Goal: Task Accomplishment & Management: Manage account settings

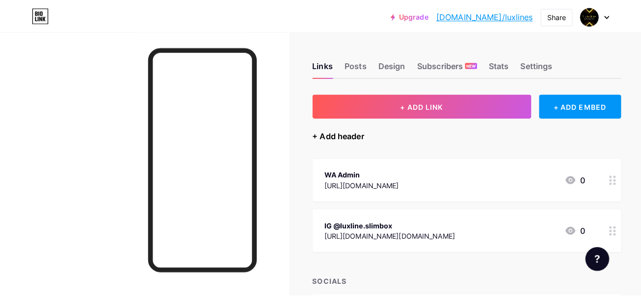
scroll to position [54, 0]
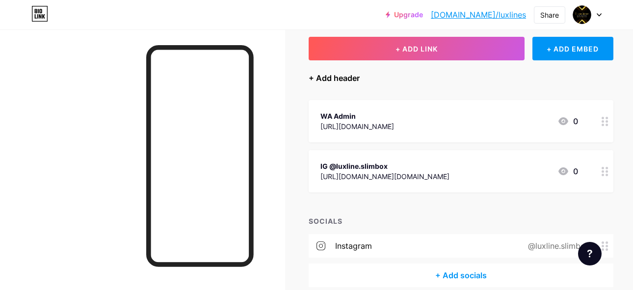
click at [344, 79] on div "+ Add header" at bounding box center [334, 78] width 51 height 12
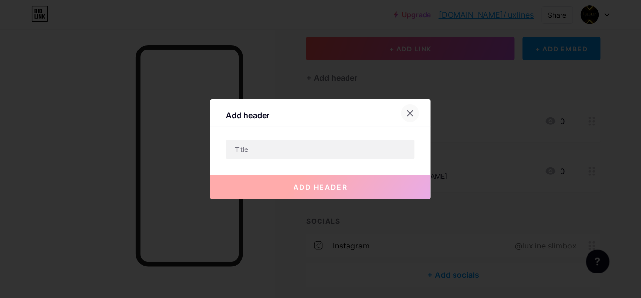
click at [408, 112] on icon at bounding box center [410, 112] width 5 height 5
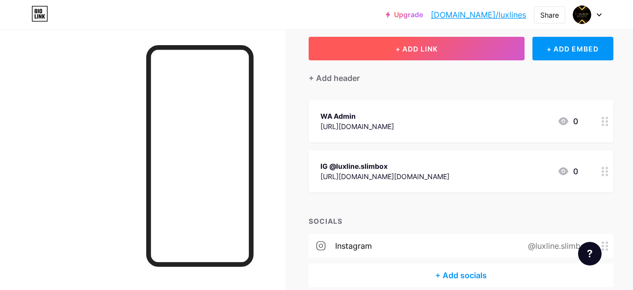
click at [397, 37] on button "+ ADD LINK" at bounding box center [417, 49] width 216 height 24
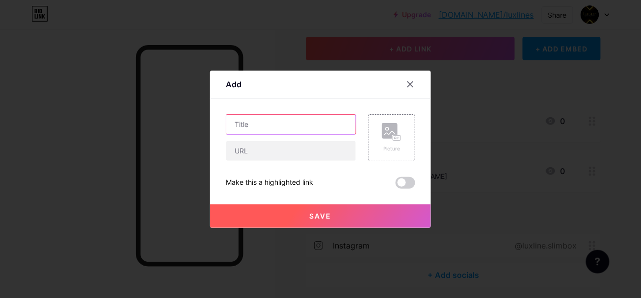
click at [281, 123] on input "text" at bounding box center [291, 125] width 130 height 20
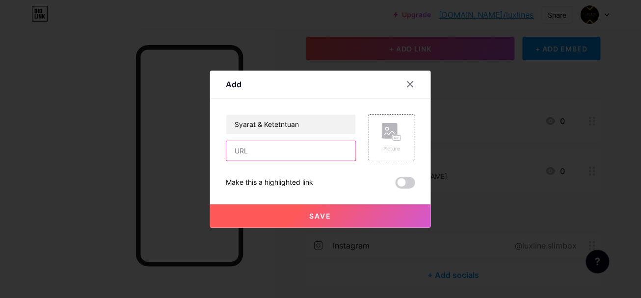
click at [295, 151] on input "text" at bounding box center [291, 151] width 130 height 20
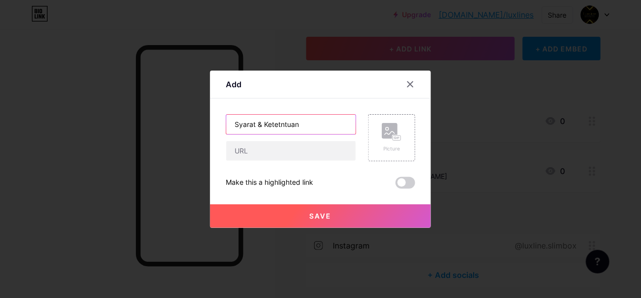
click at [299, 127] on input "Syarat & Ketetntuan" at bounding box center [291, 125] width 130 height 20
type input "Syarat & Ketentuan"
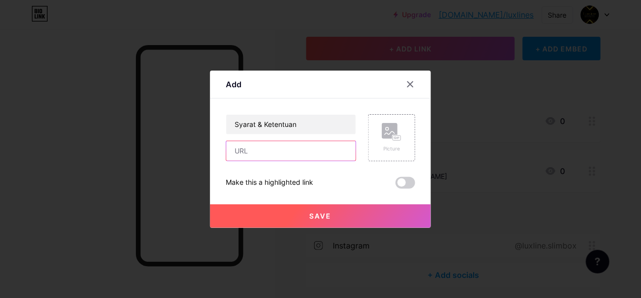
click at [284, 152] on input "text" at bounding box center [291, 151] width 130 height 20
paste input "[URL][DOMAIN_NAME]"
type input "[URL][DOMAIN_NAME]"
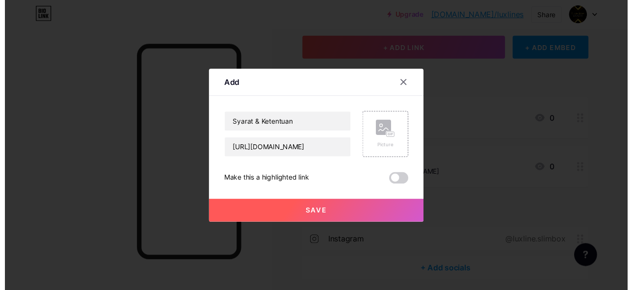
scroll to position [0, 0]
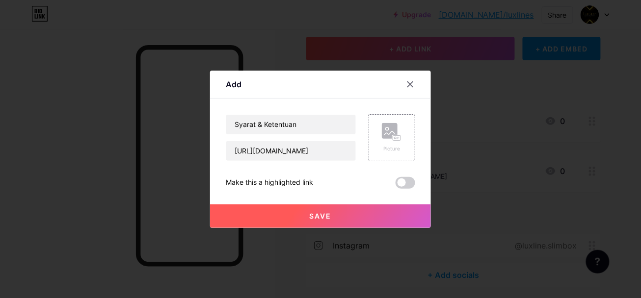
click at [305, 212] on button "Save" at bounding box center [320, 217] width 221 height 24
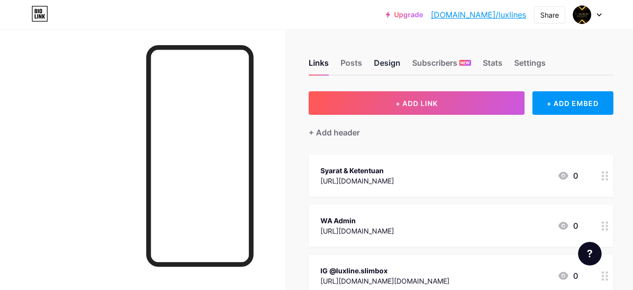
click at [384, 64] on div "Design" at bounding box center [387, 66] width 26 height 18
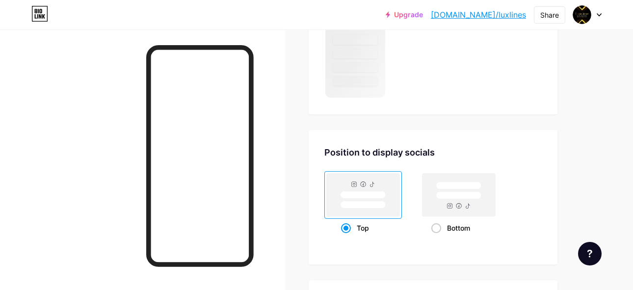
scroll to position [629, 0]
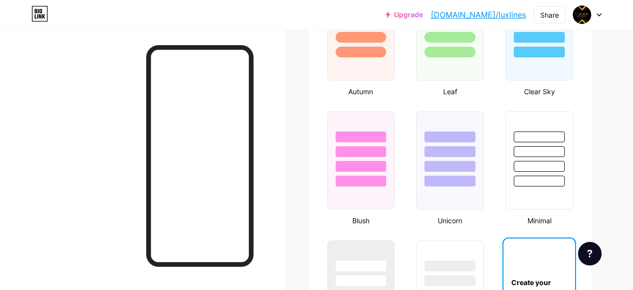
type input "#000000"
type input "#ffffff"
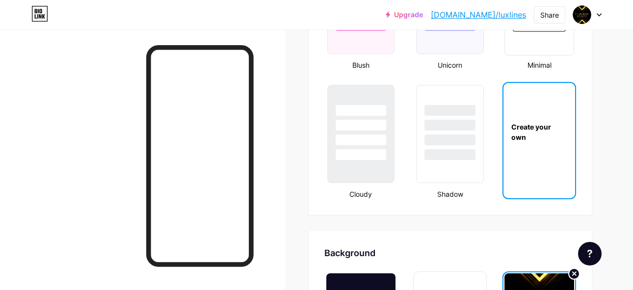
scroll to position [1228, 0]
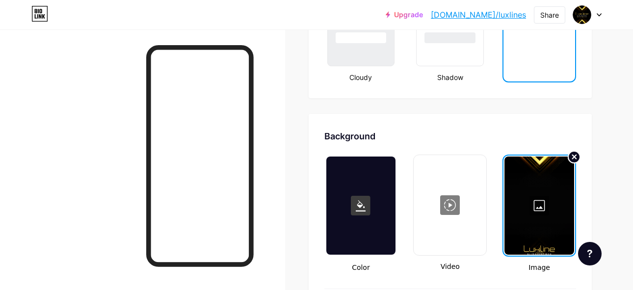
click at [577, 155] on icon at bounding box center [575, 157] width 4 height 4
type input "#000000"
type input "#ffffff"
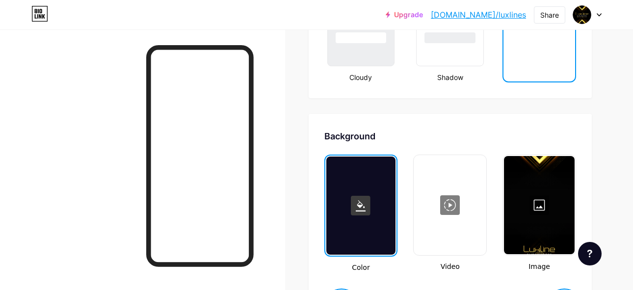
click at [557, 202] on div at bounding box center [539, 205] width 71 height 98
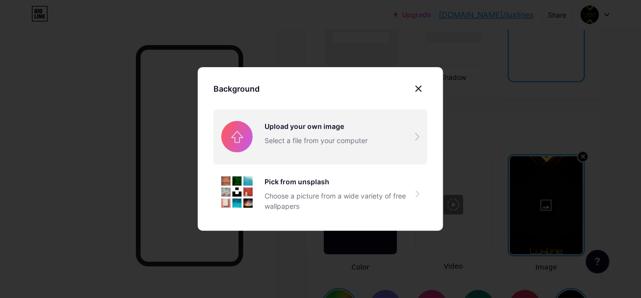
type input "#000000"
type input "#ffffff"
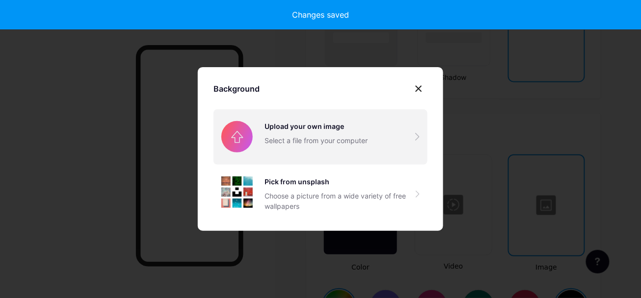
click at [339, 132] on input "file" at bounding box center [320, 136] width 214 height 55
type input "#000000"
type input "#ffffff"
type input "#000000"
type input "#ffffff"
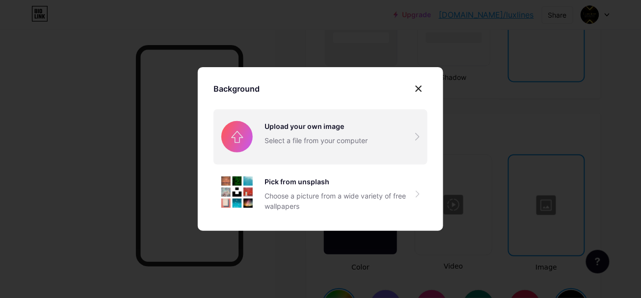
type input "#000000"
type input "#ffffff"
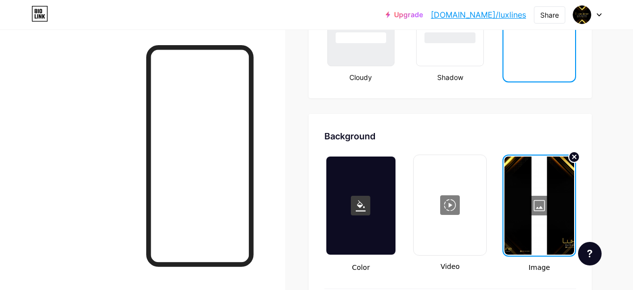
type input "#000000"
type input "#ffffff"
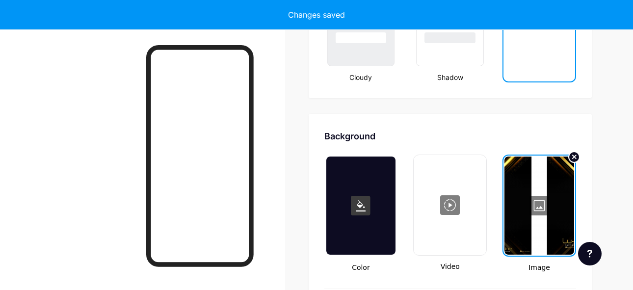
type input "#000000"
type input "#ffffff"
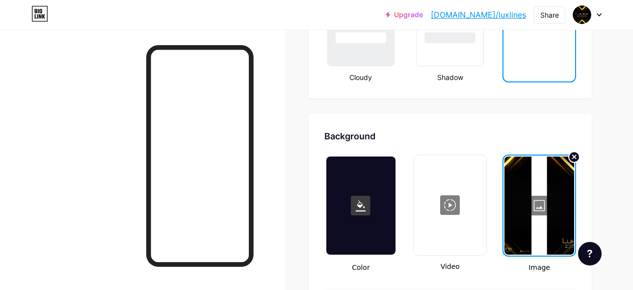
click at [556, 188] on div at bounding box center [539, 206] width 70 height 98
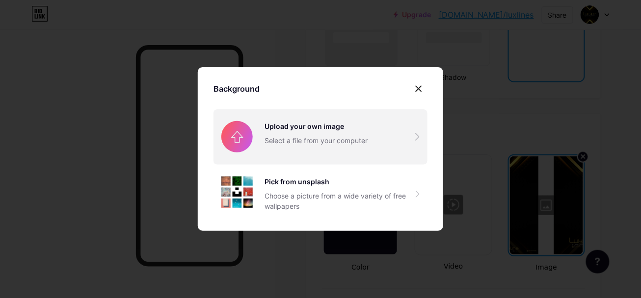
click at [349, 134] on input "file" at bounding box center [320, 136] width 214 height 55
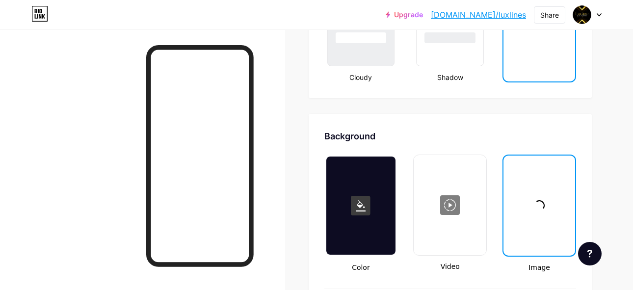
type input "#000000"
type input "#ffffff"
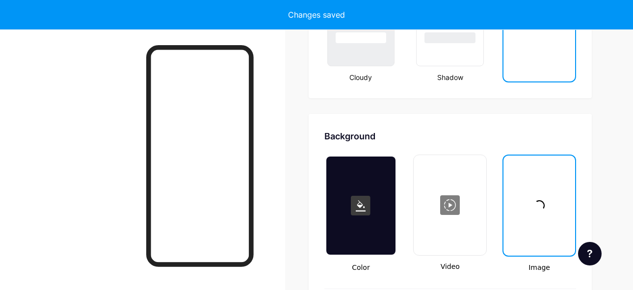
type input "#000000"
type input "#ffffff"
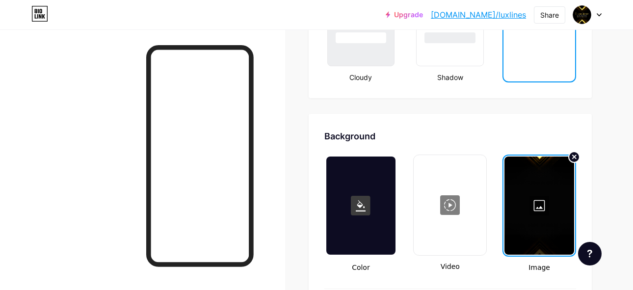
type input "#000000"
type input "#ffffff"
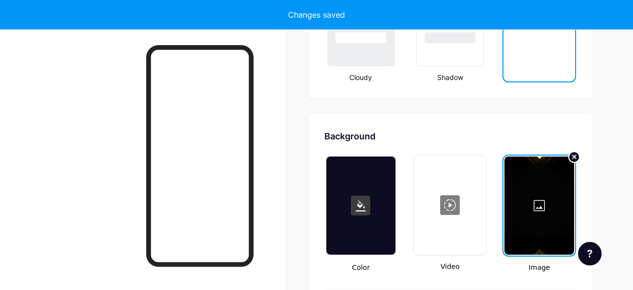
type input "#000000"
type input "#ffffff"
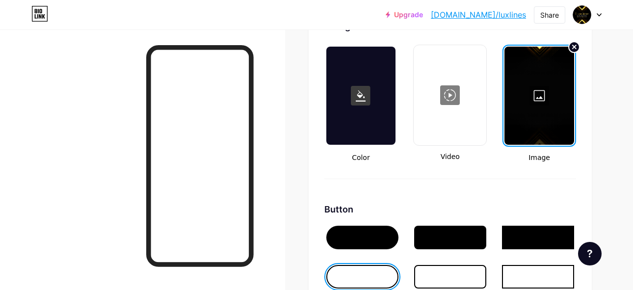
scroll to position [1338, 0]
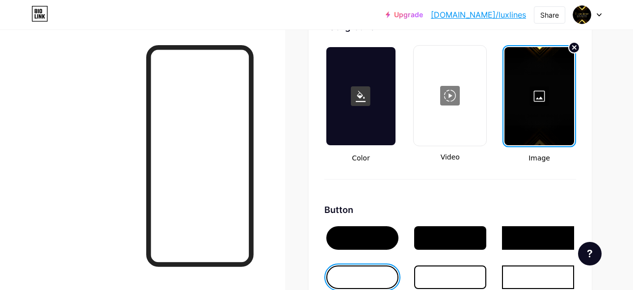
click at [566, 122] on div at bounding box center [539, 96] width 70 height 98
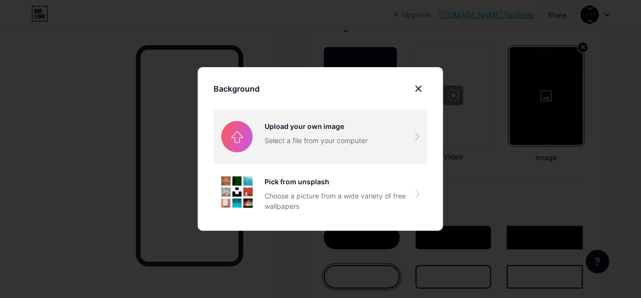
click at [320, 121] on input "file" at bounding box center [320, 136] width 214 height 55
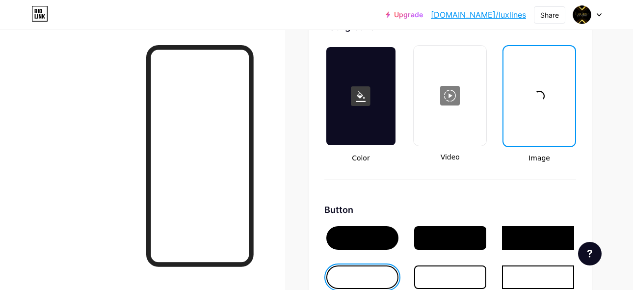
type input "#000000"
type input "#ffffff"
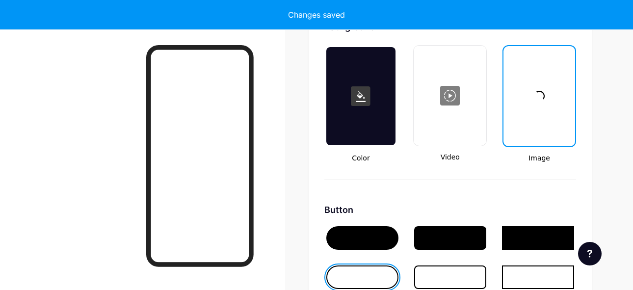
type input "#000000"
type input "#ffffff"
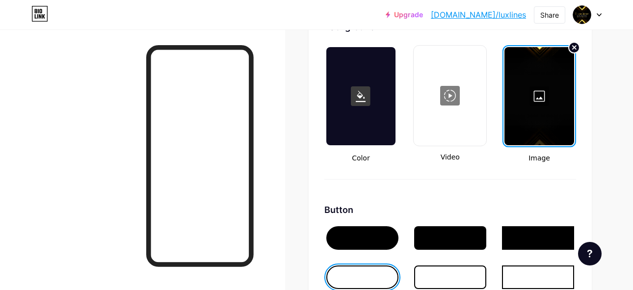
type input "#000000"
type input "#ffffff"
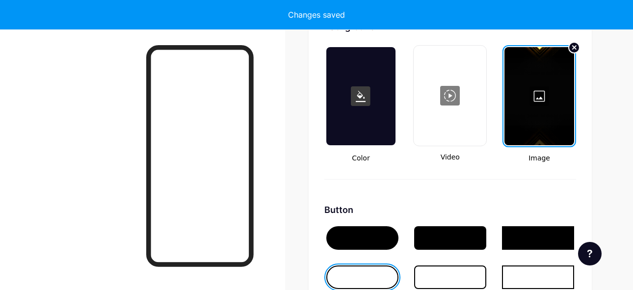
type input "#000000"
type input "#ffffff"
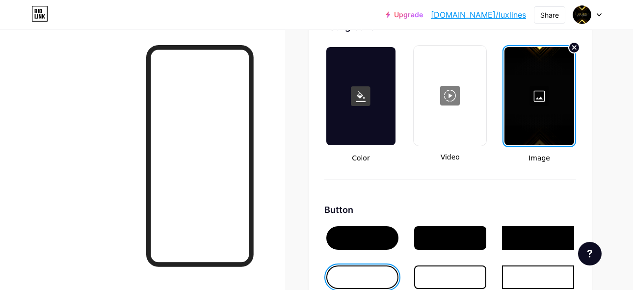
click at [555, 74] on div at bounding box center [539, 96] width 70 height 98
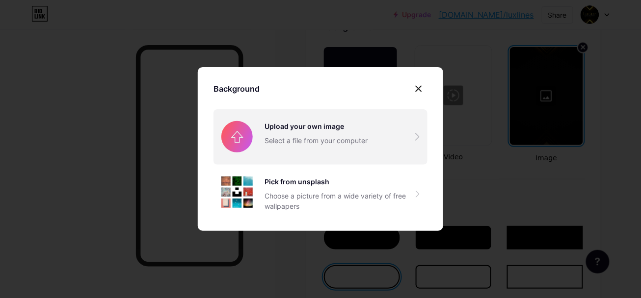
click at [357, 131] on input "file" at bounding box center [320, 136] width 214 height 55
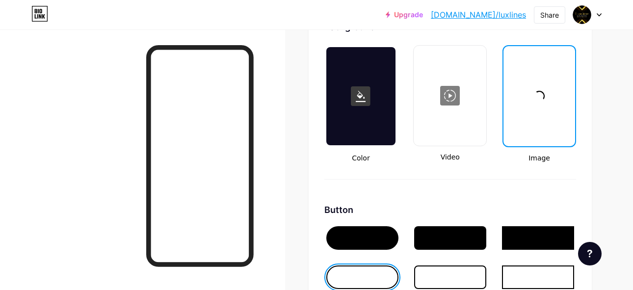
type input "#000000"
type input "#ffffff"
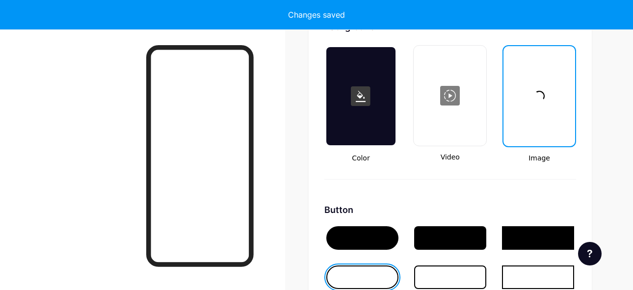
type input "#000000"
type input "#ffffff"
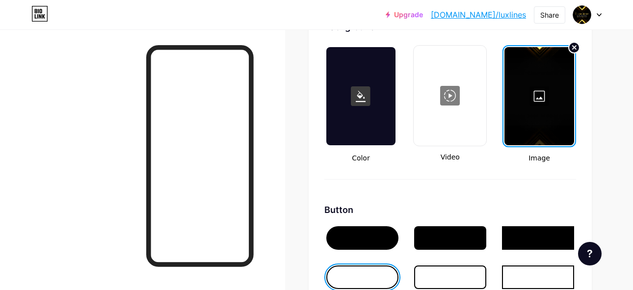
type input "#000000"
type input "#ffffff"
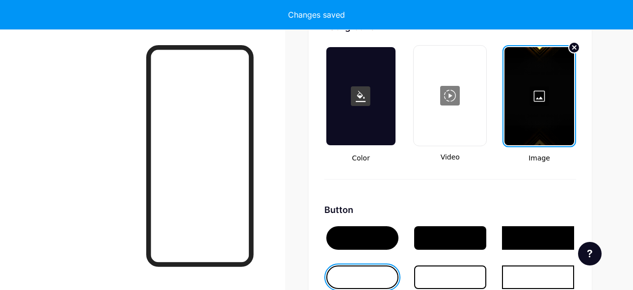
type input "#000000"
type input "#ffffff"
